Goal: Obtain resource: Obtain resource

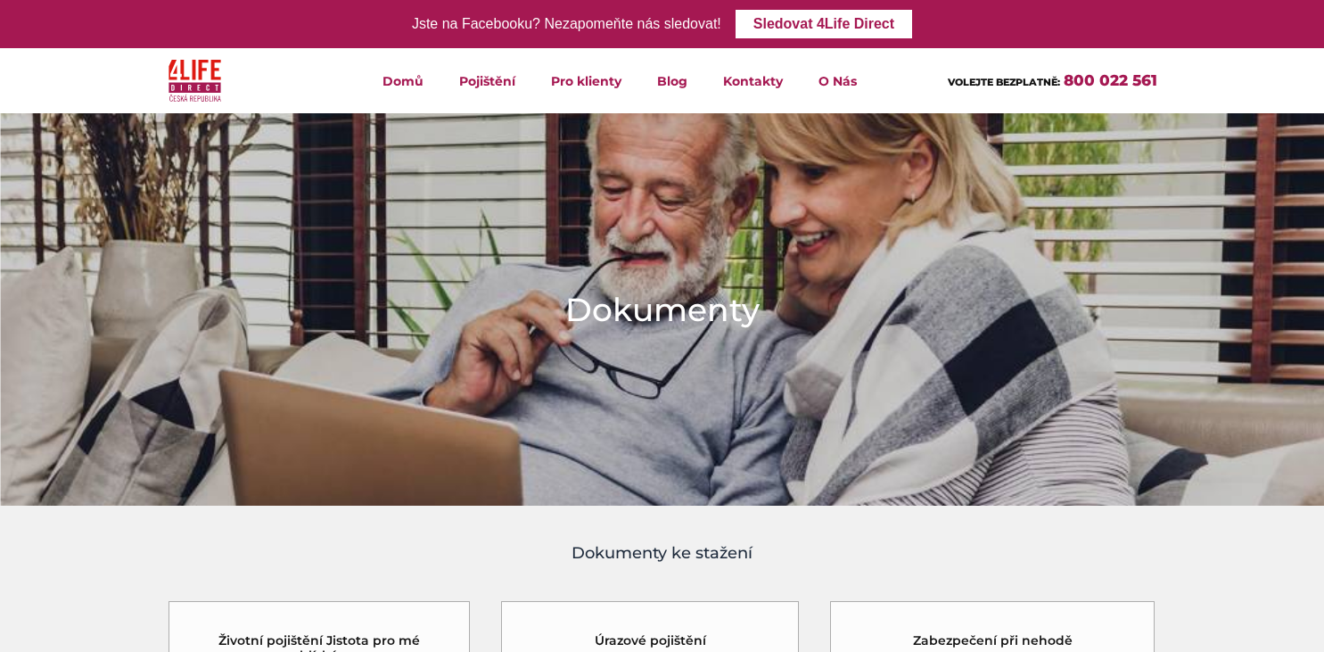
scroll to position [553, 0]
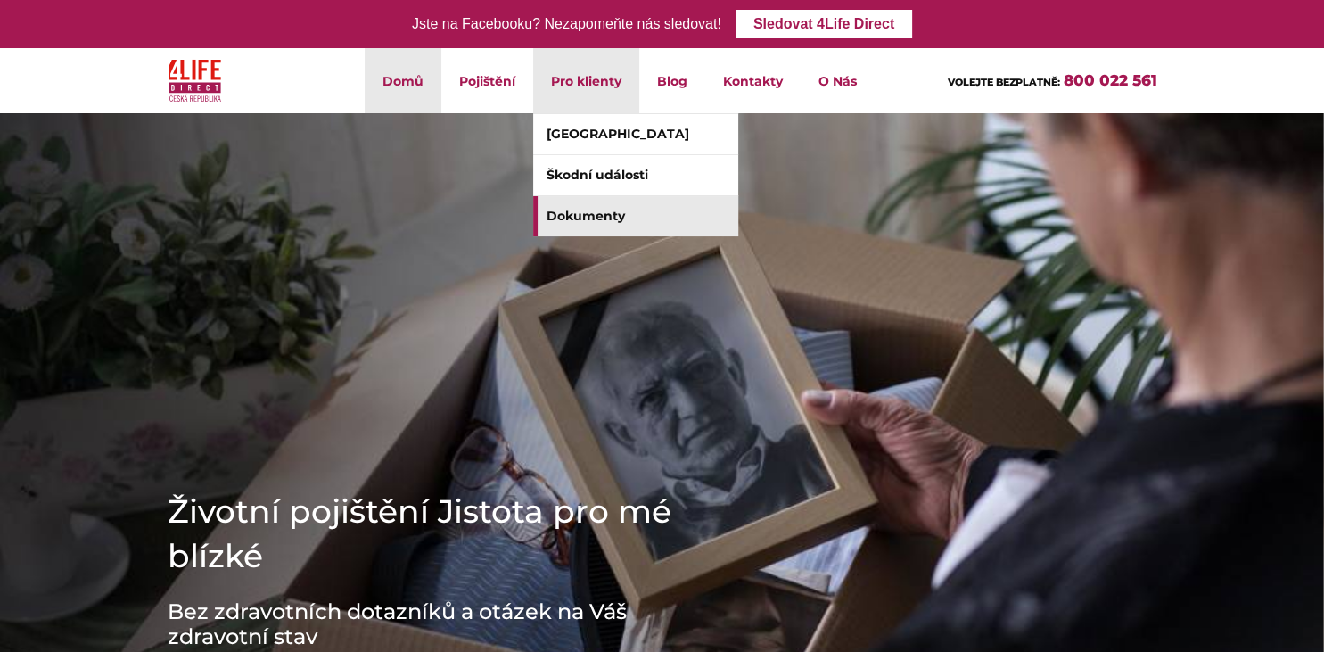
click at [581, 216] on link "Dokumenty" at bounding box center [635, 216] width 205 height 40
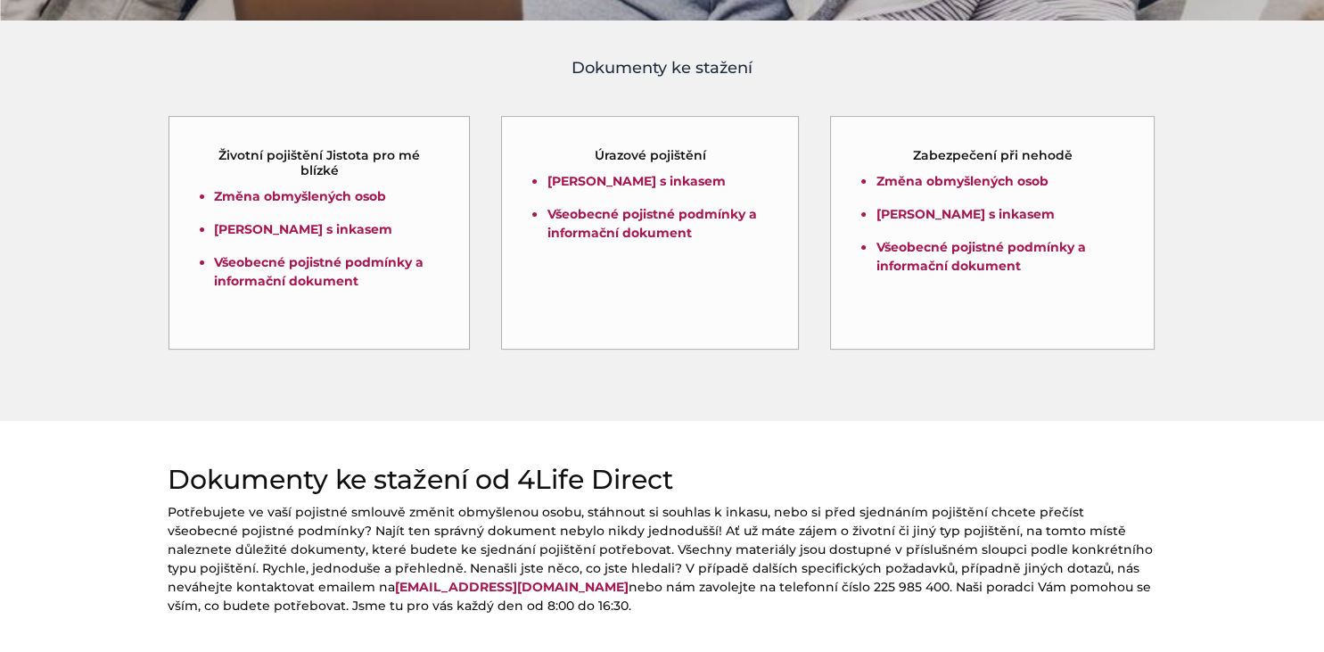
scroll to position [484, 0]
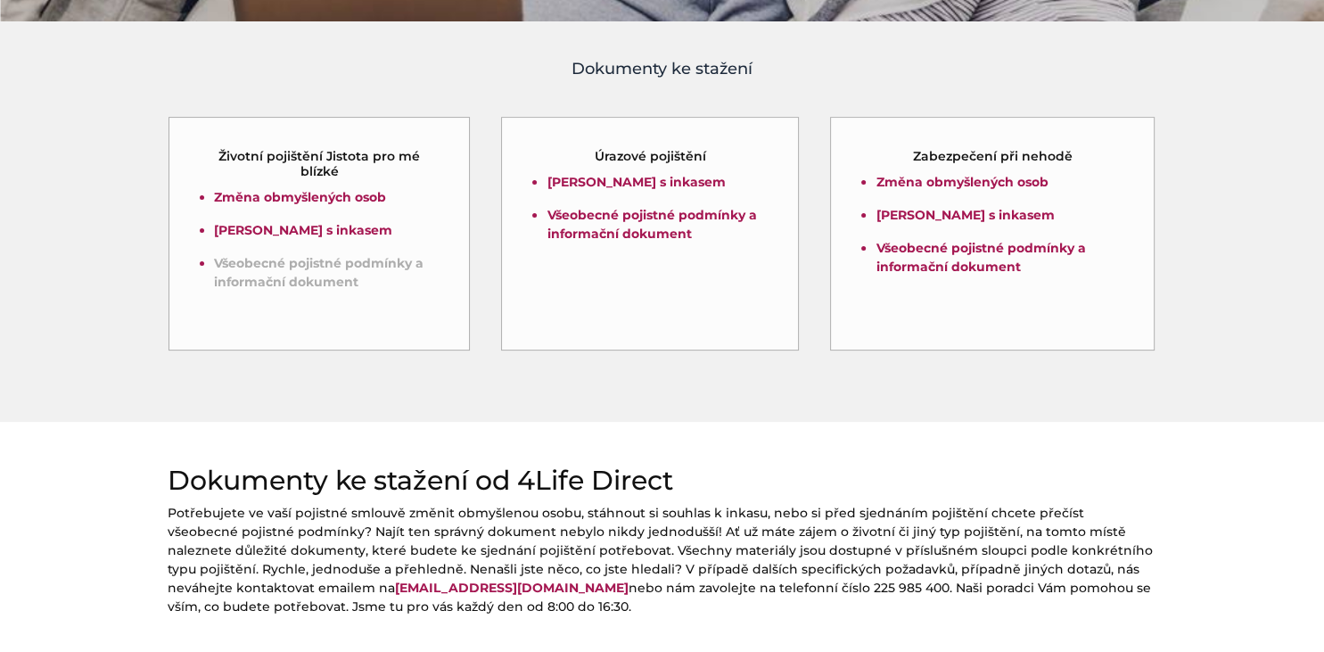
click at [234, 276] on link "Všeobecné pojistné podmínky a informační dokument" at bounding box center [319, 272] width 210 height 35
